Goal: Task Accomplishment & Management: Complete application form

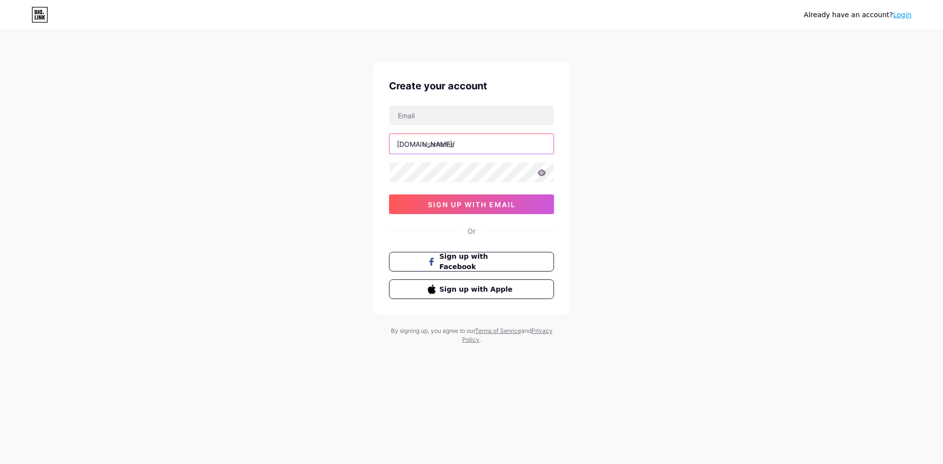
click at [444, 144] on input "text" at bounding box center [471, 144] width 164 height 20
click at [456, 141] on input "text" at bounding box center [471, 144] width 164 height 20
paste input "greenlawncareinc"
type input "greenlawncareinc"
click at [470, 113] on input "text" at bounding box center [471, 116] width 164 height 20
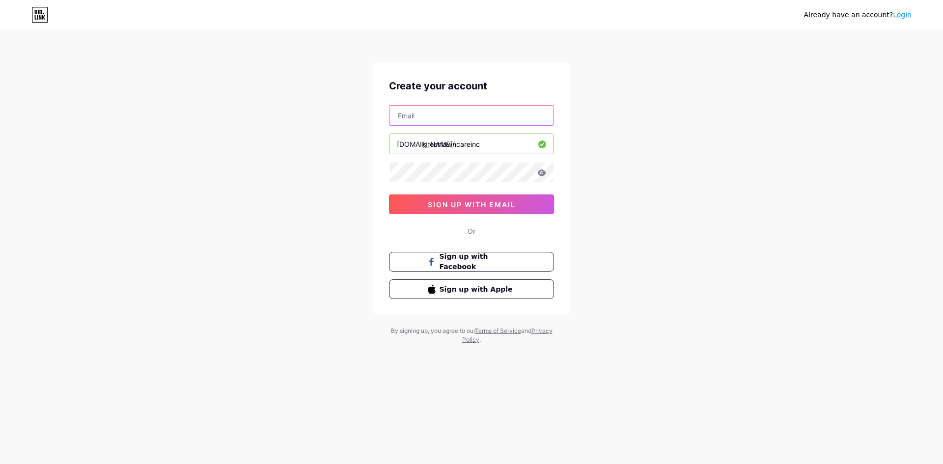
paste input "[EMAIL_ADDRESS][DOMAIN_NAME]"
type input "[EMAIL_ADDRESS][DOMAIN_NAME]"
click at [453, 203] on span "sign up with email" at bounding box center [472, 204] width 88 height 8
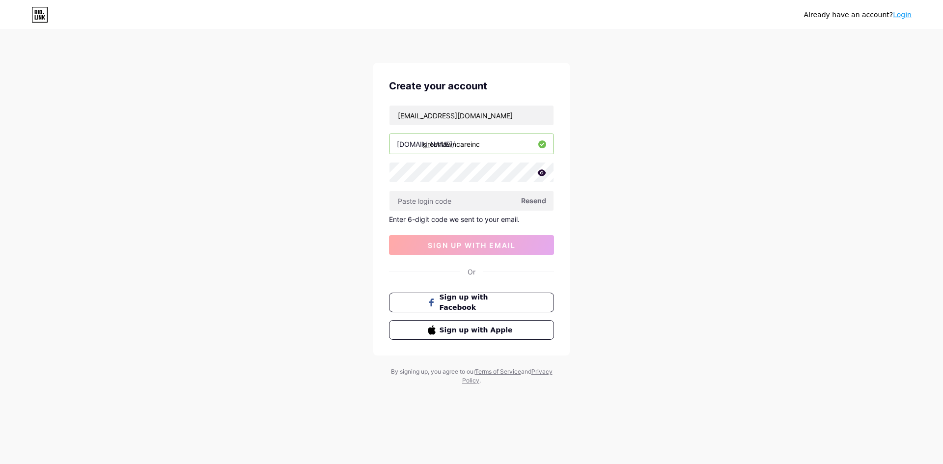
click at [529, 202] on span "Resend" at bounding box center [533, 200] width 25 height 10
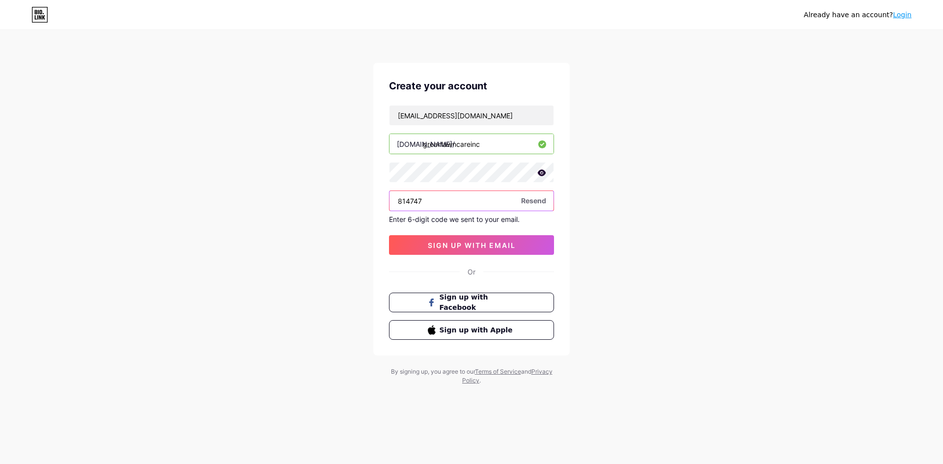
type input "814747"
click at [471, 242] on span "sign up with email" at bounding box center [472, 245] width 88 height 8
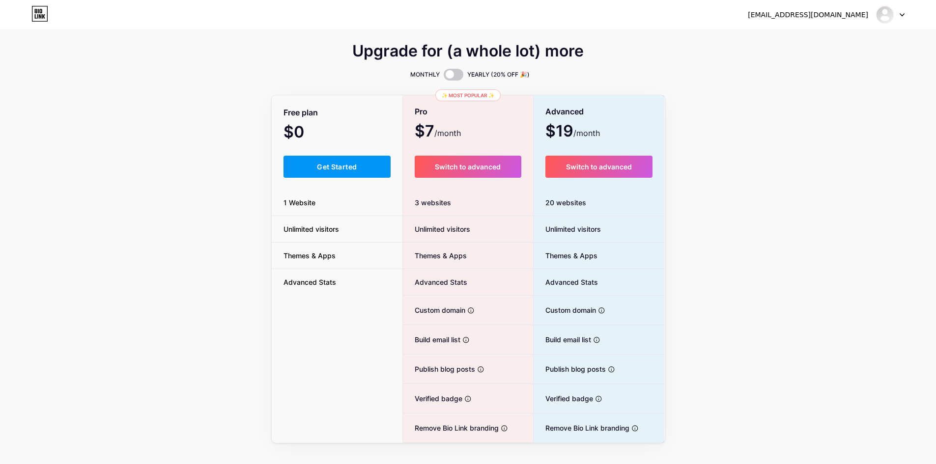
click at [339, 167] on span "Get Started" at bounding box center [337, 167] width 40 height 8
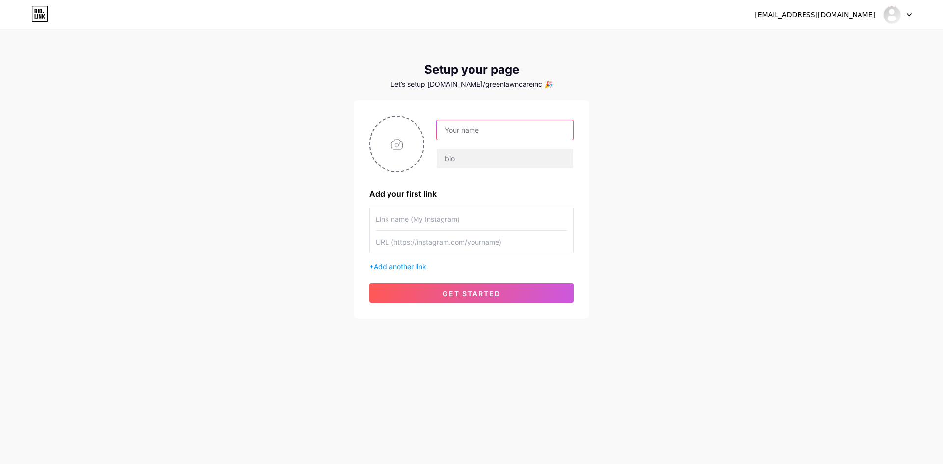
click at [454, 131] on input "text" at bounding box center [505, 130] width 137 height 20
click at [489, 127] on input "text" at bounding box center [505, 130] width 137 height 20
paste input "Green Lawn Care & Landscape Inc."
type input "Green Lawn Care & Landscape Inc."
click at [478, 156] on input "text" at bounding box center [505, 159] width 137 height 20
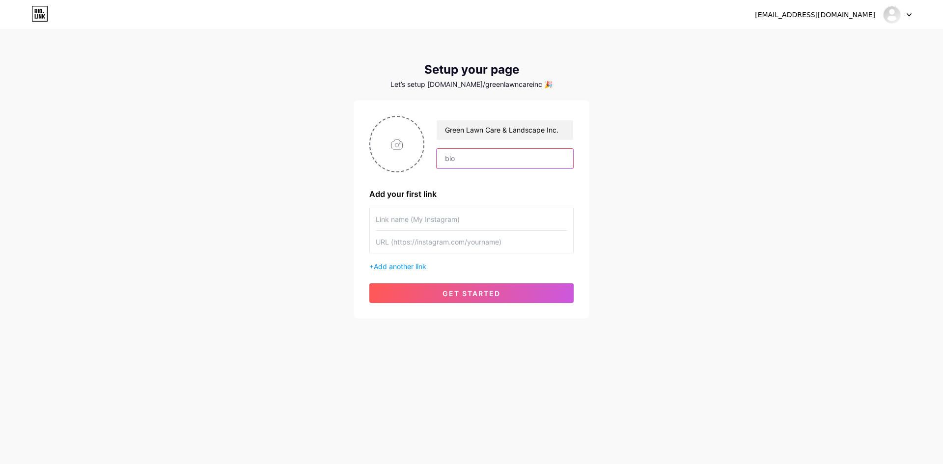
click at [483, 161] on input "text" at bounding box center [505, 159] width 137 height 20
paste input "Green Lawn Care & Landscape Inc. is a trusted landscaper [GEOGRAPHIC_DATA][US_S…"
type input "Green Lawn Care & Landscape Inc. is a trusted landscaper [GEOGRAPHIC_DATA][US_S…"
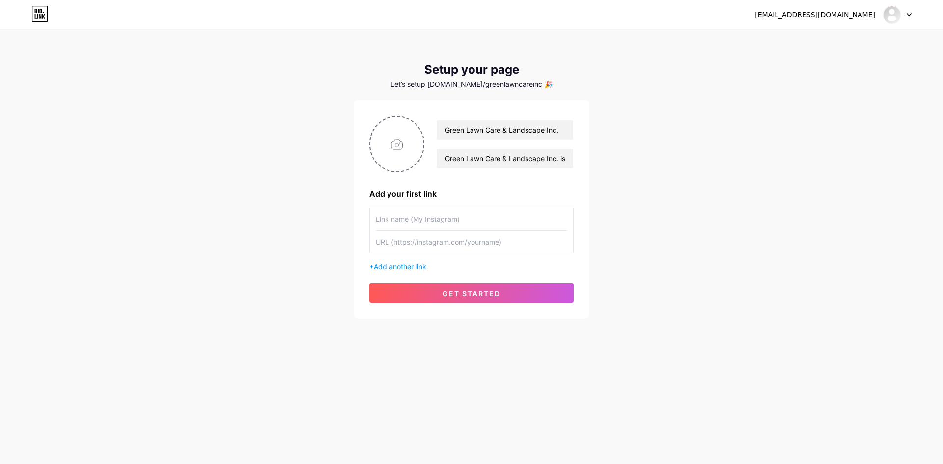
click at [402, 191] on div "Add your first link" at bounding box center [471, 194] width 204 height 12
click at [409, 220] on input "text" at bounding box center [472, 219] width 192 height 22
click at [454, 214] on input "text" at bounding box center [472, 219] width 192 height 22
paste input "Landscaper [GEOGRAPHIC_DATA] [US_STATE]"
type input "Landscaper [GEOGRAPHIC_DATA] [US_STATE]"
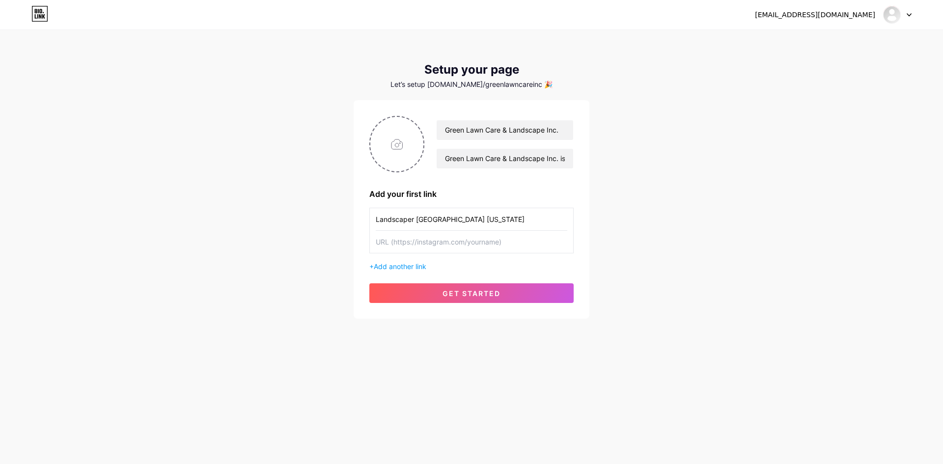
click at [450, 244] on input "text" at bounding box center [472, 242] width 192 height 22
click at [454, 242] on input "text" at bounding box center [472, 242] width 192 height 22
paste input "[URL][DOMAIN_NAME]"
type input "[URL][DOMAIN_NAME]"
click at [452, 297] on span "get started" at bounding box center [472, 293] width 58 height 8
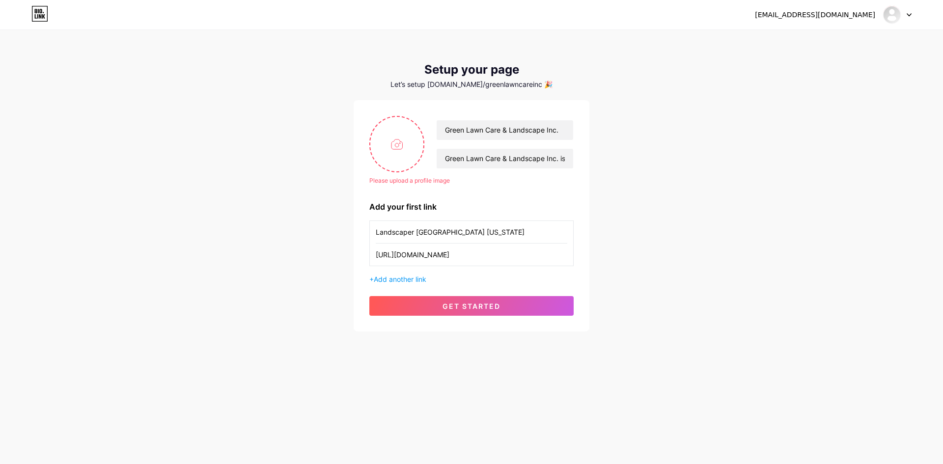
click at [406, 143] on input "file" at bounding box center [396, 144] width 53 height 55
type input "C:\fakepath\green lawn care photo.jpg"
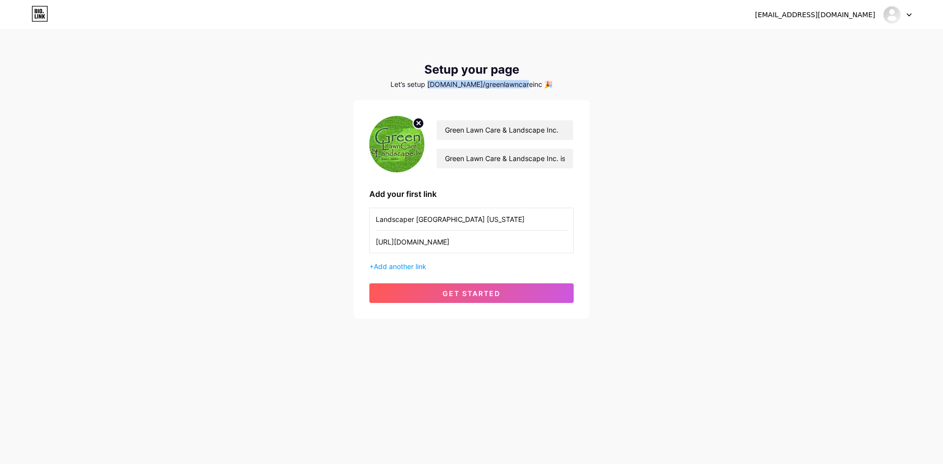
drag, startPoint x: 445, startPoint y: 83, endPoint x: 532, endPoint y: 83, distance: 86.9
click at [532, 83] on div "Let’s setup [DOMAIN_NAME]/greenlawncareinc 🎉" at bounding box center [472, 85] width 236 height 8
copy div "[DOMAIN_NAME]/greenlawncareinc"
click at [468, 302] on button "get started" at bounding box center [471, 293] width 204 height 20
